Goal: Find specific fact: Find specific fact

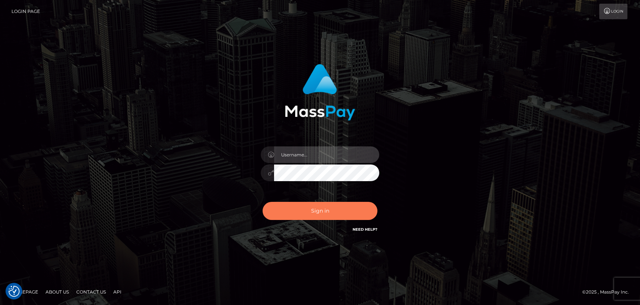
type input "maddie.whop"
click at [303, 208] on button "Sign in" at bounding box center [320, 211] width 115 height 18
type input "maddie.whop"
click at [294, 211] on button "Sign in" at bounding box center [320, 211] width 115 height 18
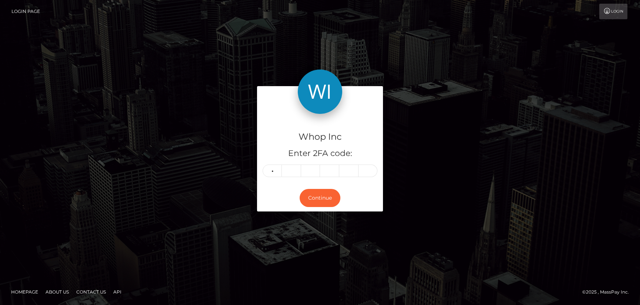
type input "6"
type input "7"
type input "1"
type input "5"
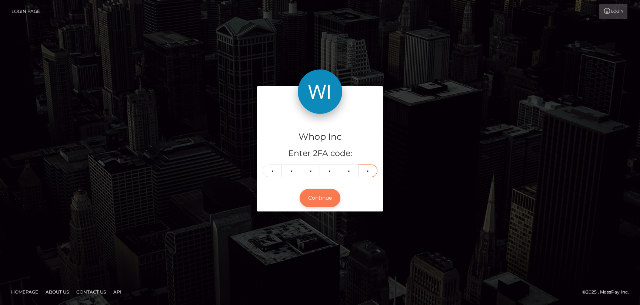
type input "8"
click at [318, 195] on button "Continue" at bounding box center [320, 198] width 41 height 18
click at [310, 200] on button "Continue" at bounding box center [320, 198] width 41 height 18
click at [312, 197] on button "Continue" at bounding box center [320, 198] width 41 height 18
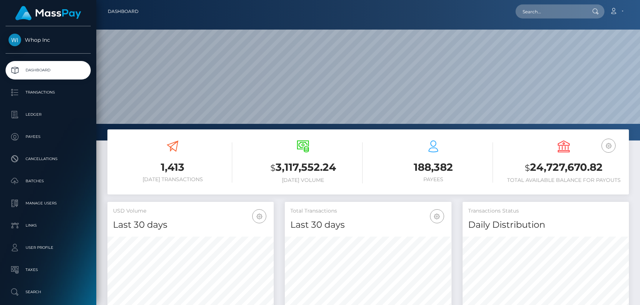
scroll to position [131, 166]
click at [542, 8] on input "text" at bounding box center [550, 11] width 70 height 14
paste input "ROY ENGEBRETSON"
click at [550, 22] on div "Loading... Loading..." at bounding box center [544, 22] width 59 height 6
click at [571, 9] on input "ROY ENGEBRETSON" at bounding box center [550, 11] width 70 height 14
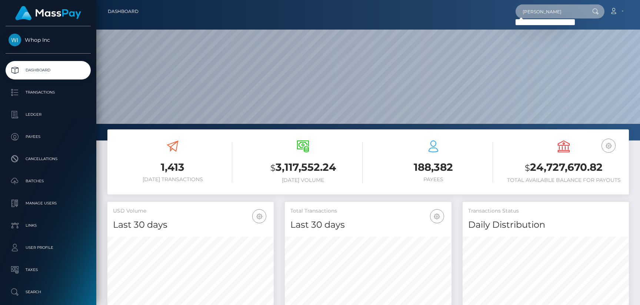
click at [571, 9] on input "ROY ENGEBRETSON" at bounding box center [550, 11] width 70 height 14
click at [529, 10] on input "ROY ENGEBRETSON" at bounding box center [550, 11] width 70 height 14
click at [535, 8] on input "ROY ENGEBRETSON" at bounding box center [550, 11] width 70 height 14
paste input "9357"
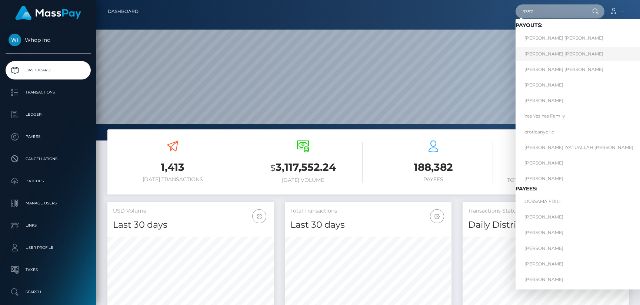
type input "9357"
